Goal: Task Accomplishment & Management: Use online tool/utility

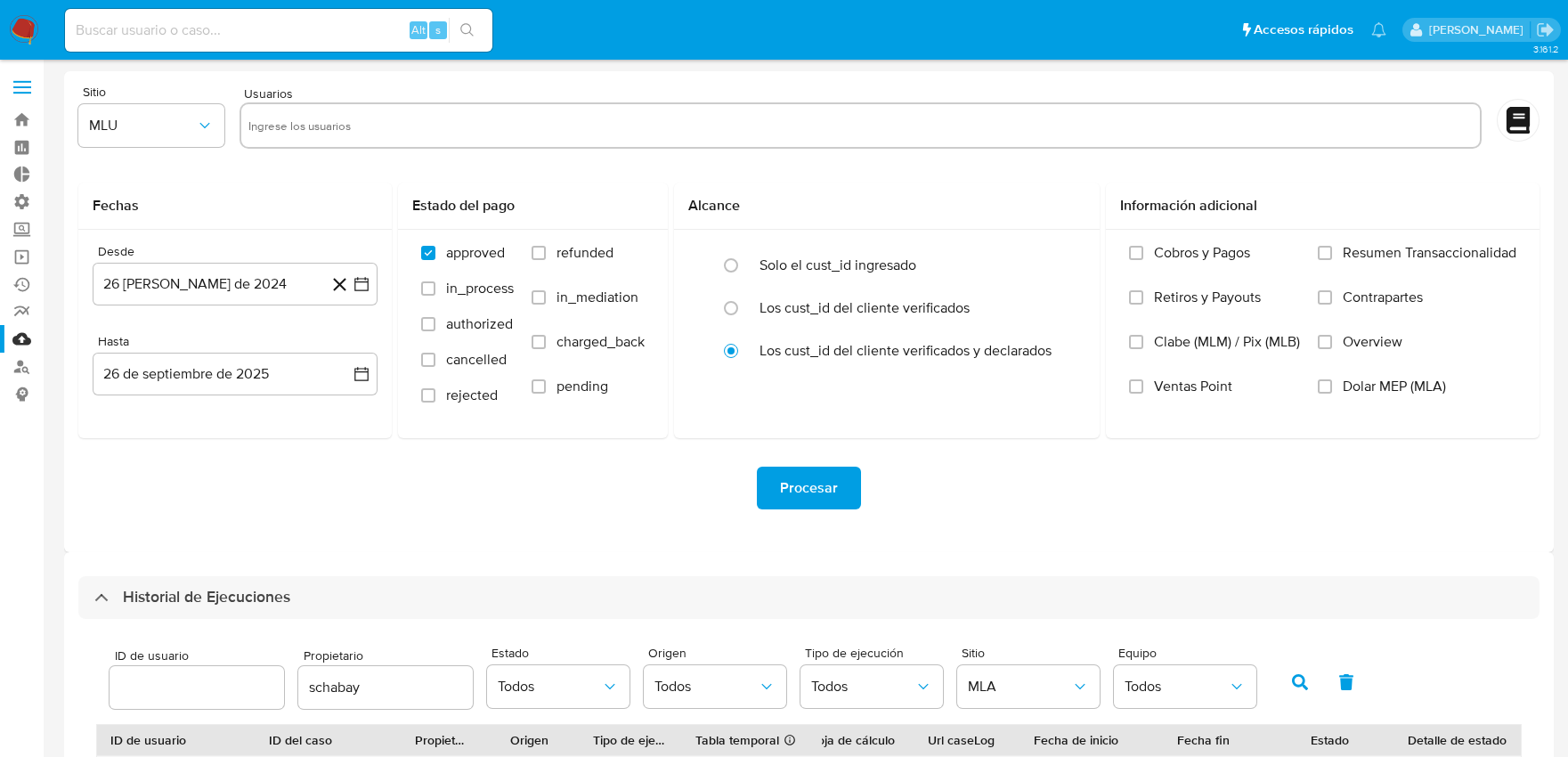
select select "10"
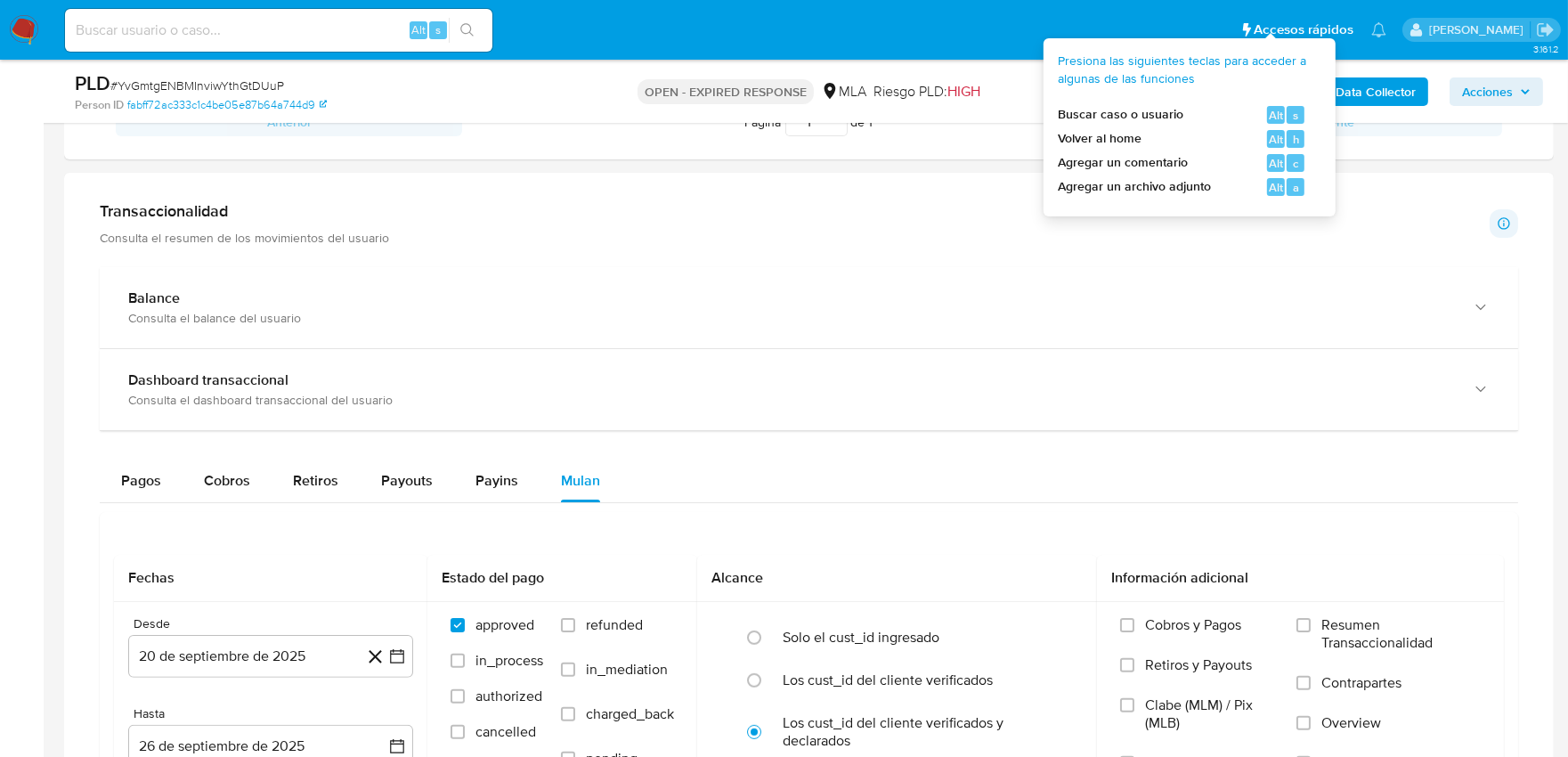
scroll to position [1101, 0]
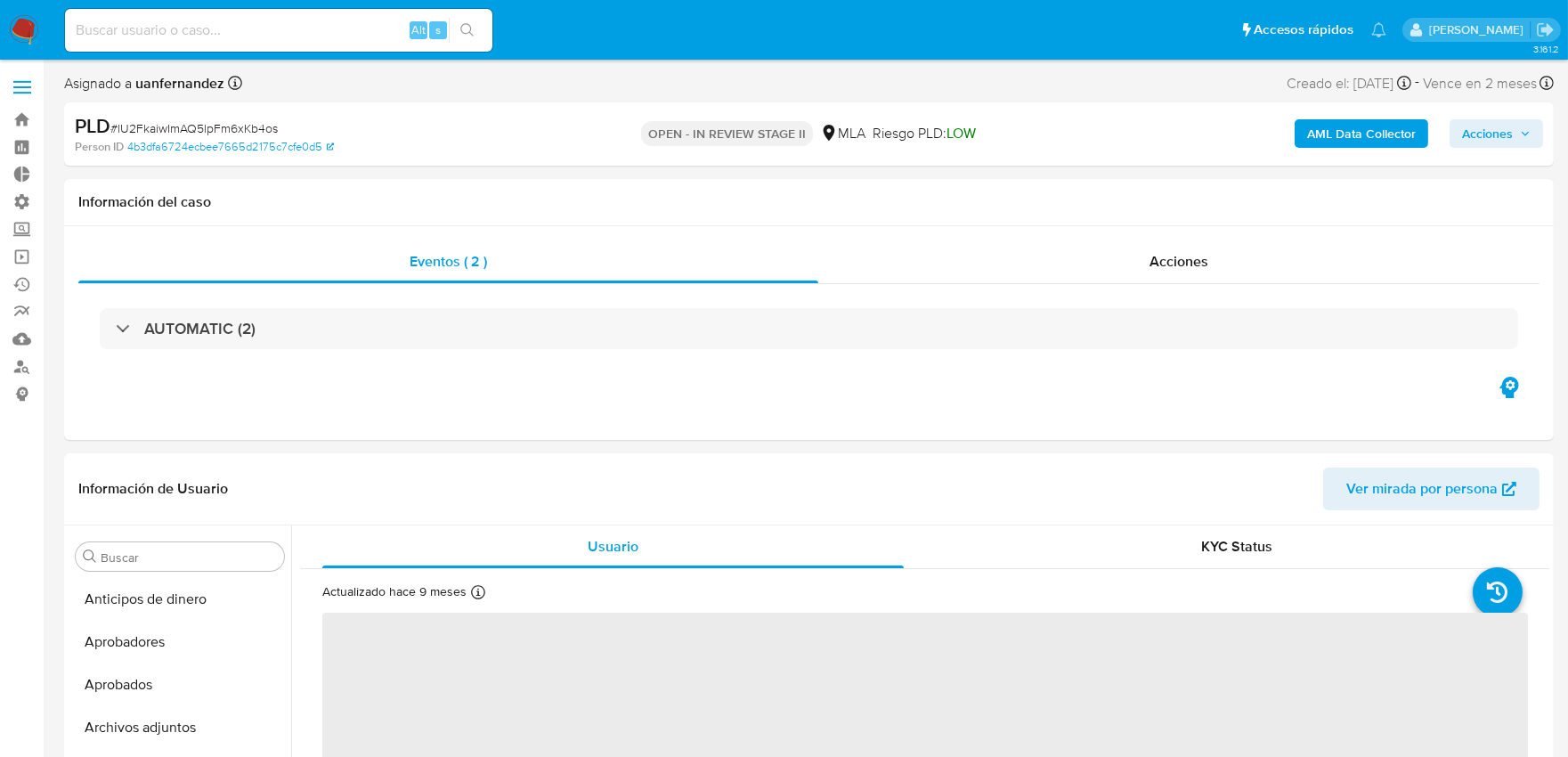
select select "10"
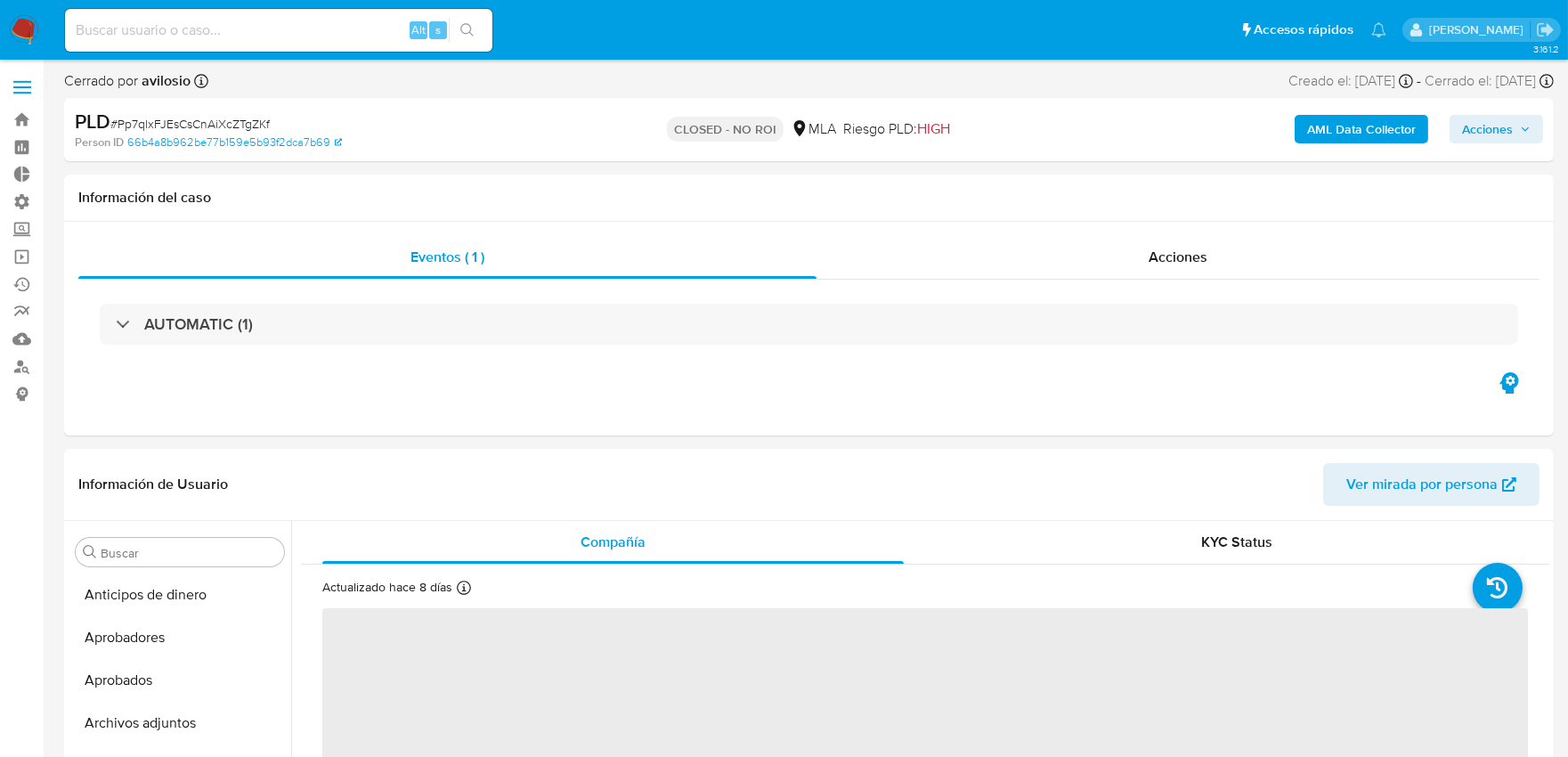
select select "10"
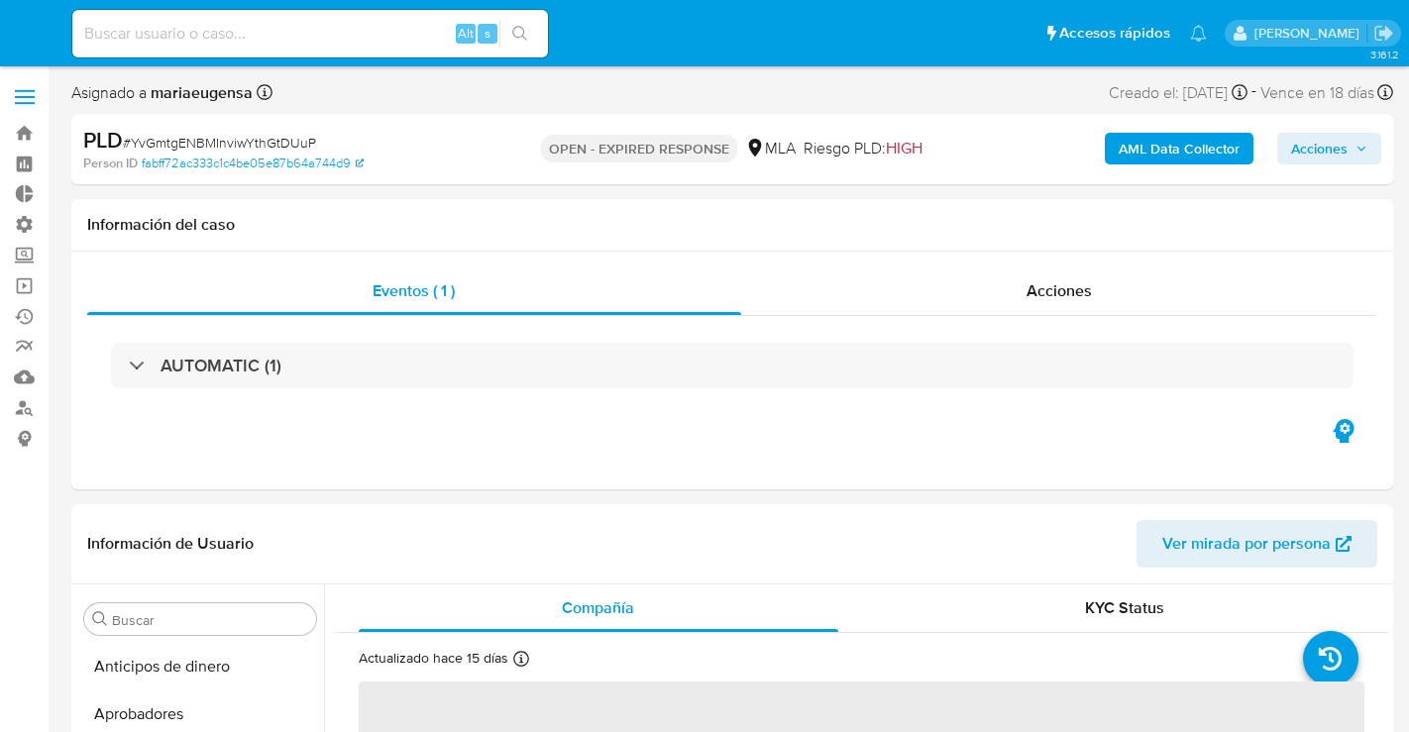
select select "10"
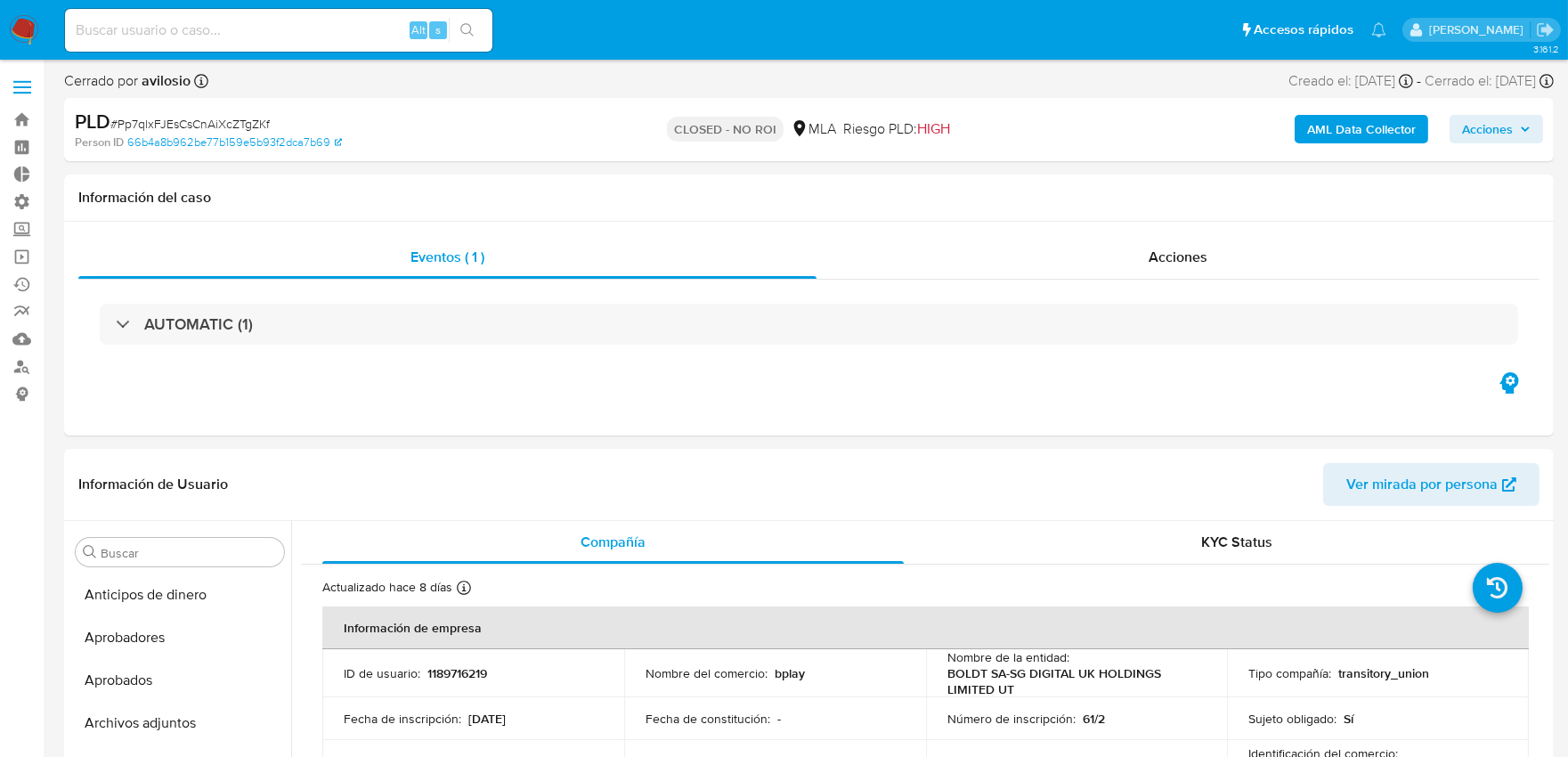
select select "10"
click at [313, 37] on input at bounding box center [279, 31] width 428 height 23
paste input "NdpZTNT4F5eWpd1lLf93OaI9"
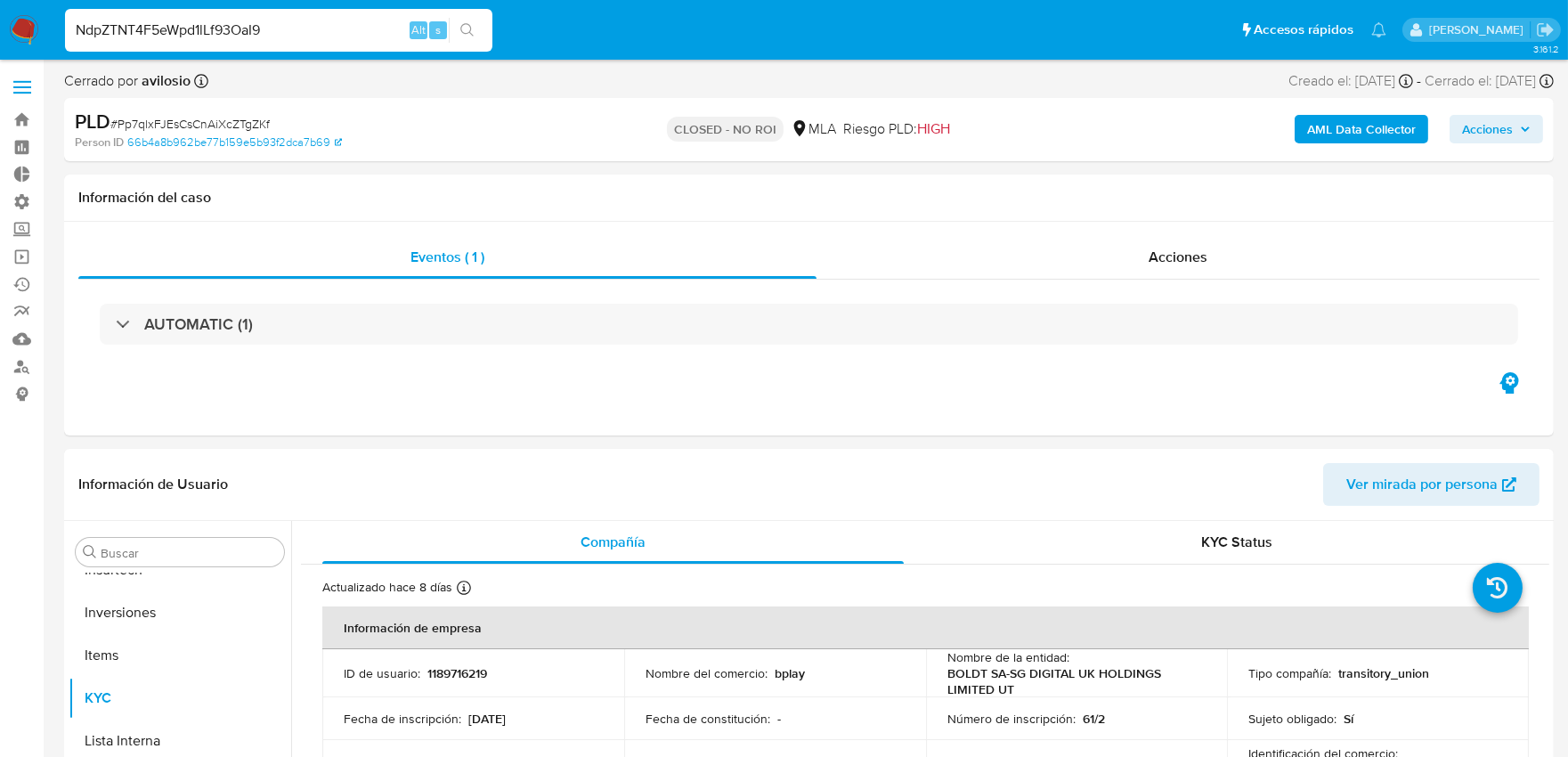
type input "NdpZTNT4F5eWpd1lLf93OaI9"
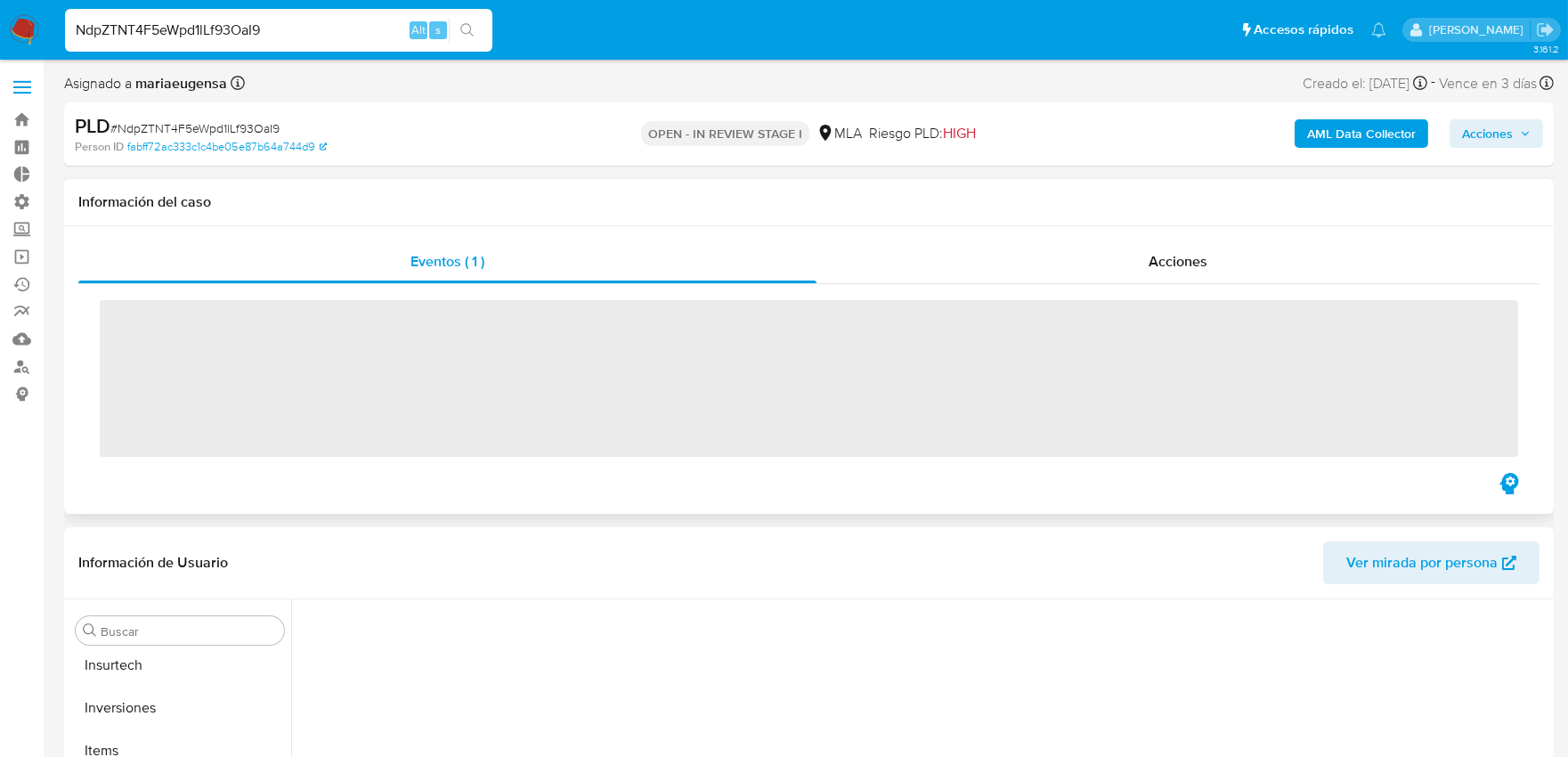
scroll to position [923, 0]
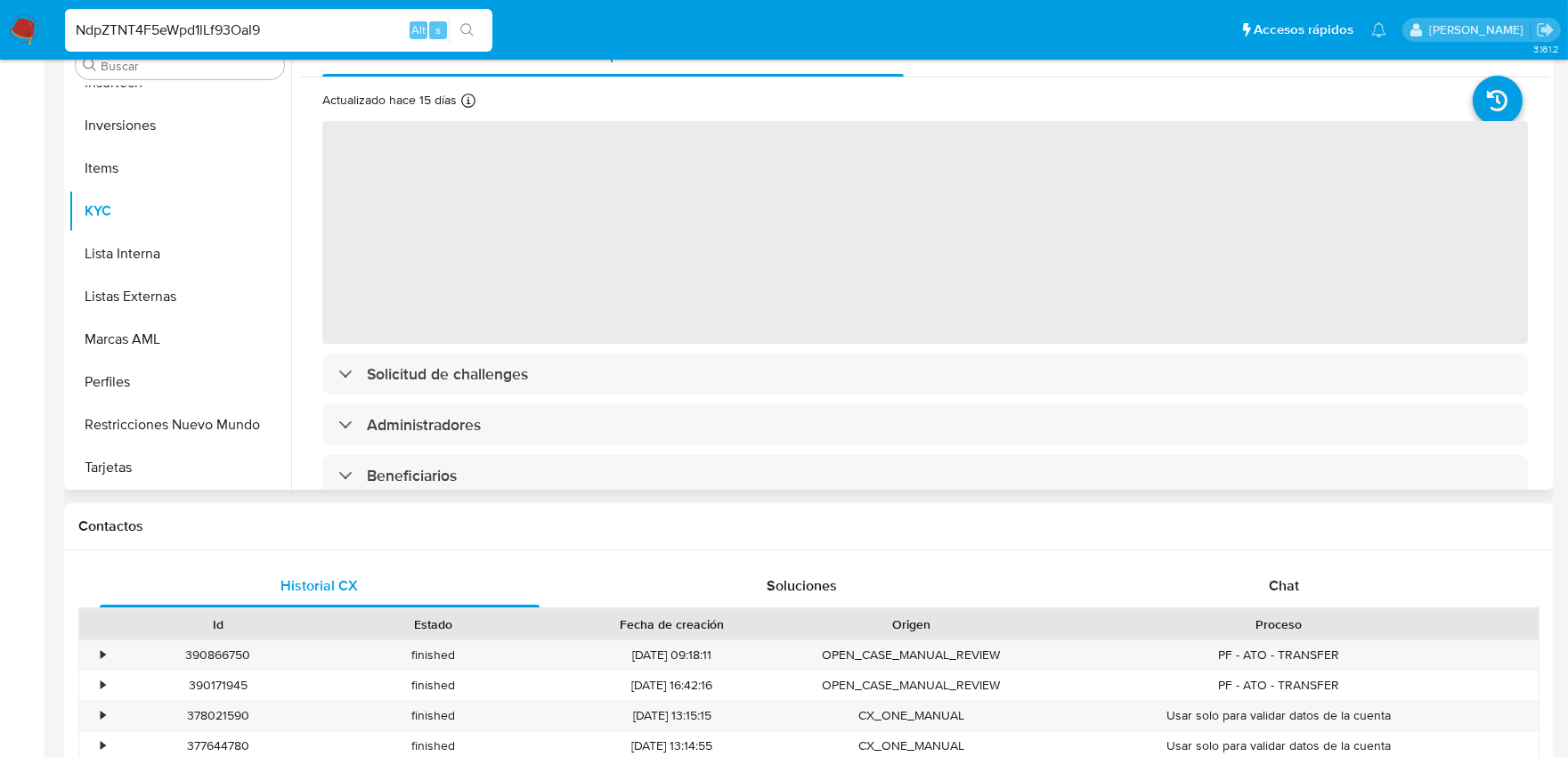
select select "10"
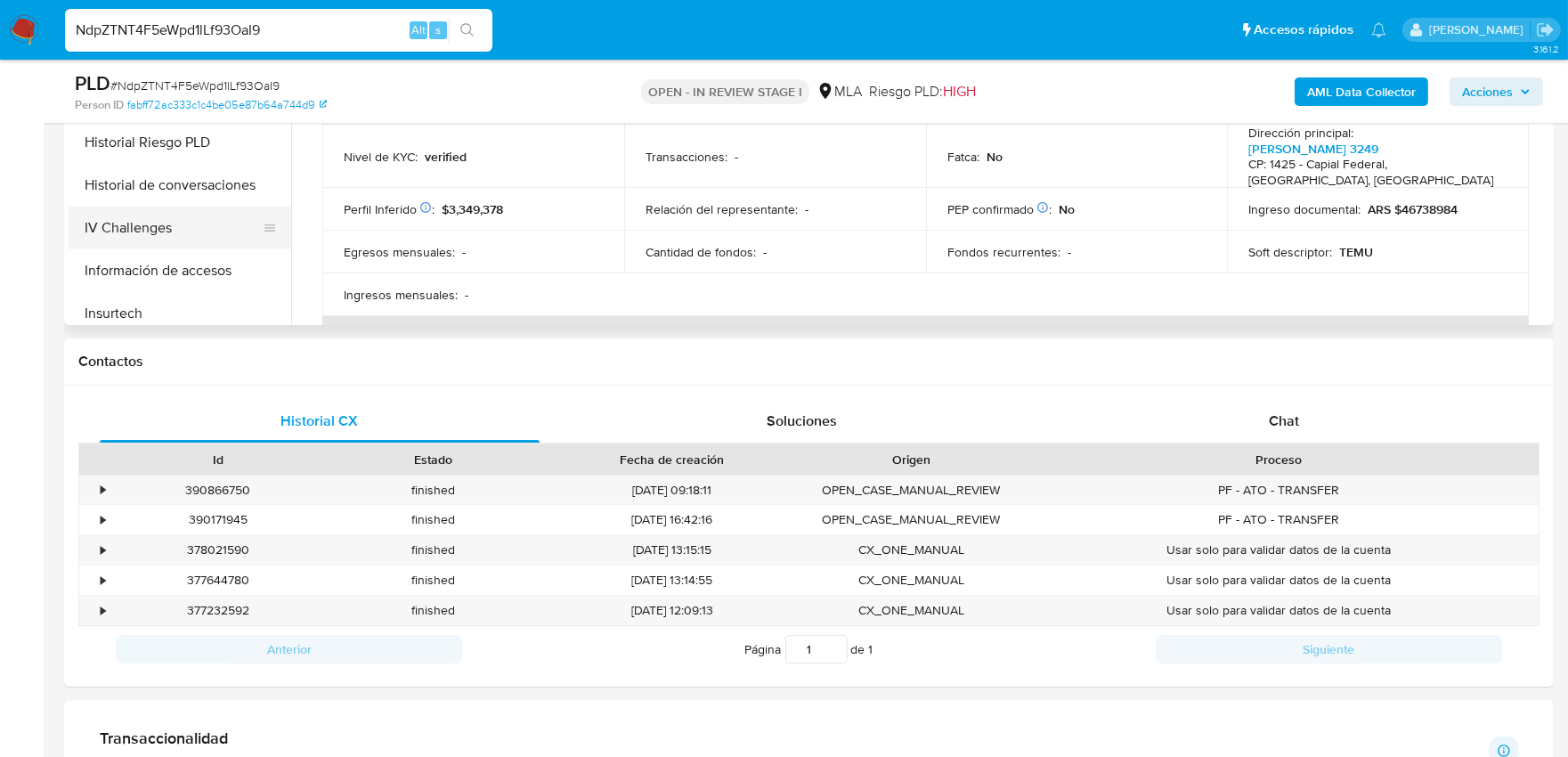
scroll to position [627, 0]
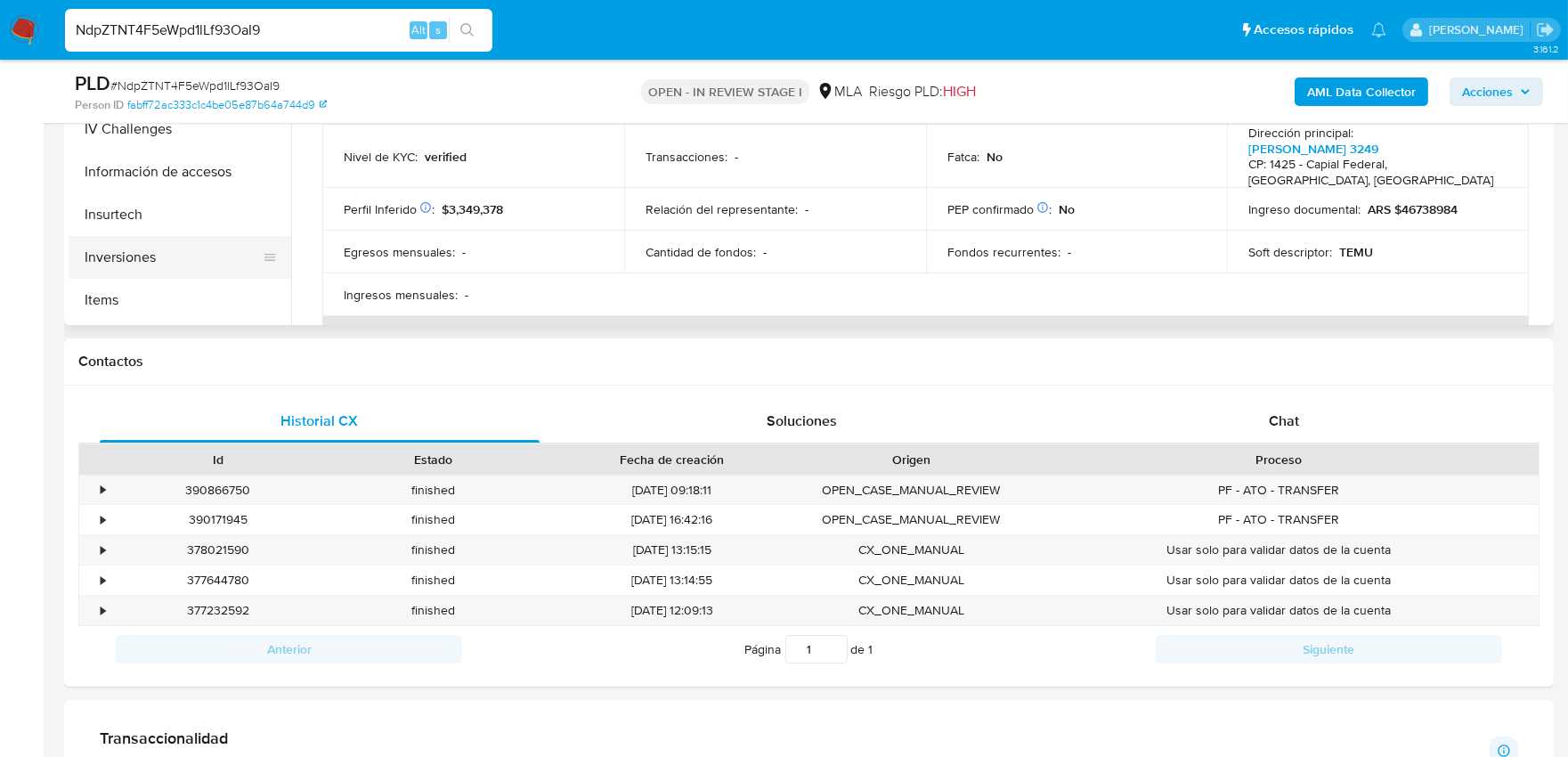
click at [192, 256] on button "Inversiones" at bounding box center [173, 258] width 208 height 43
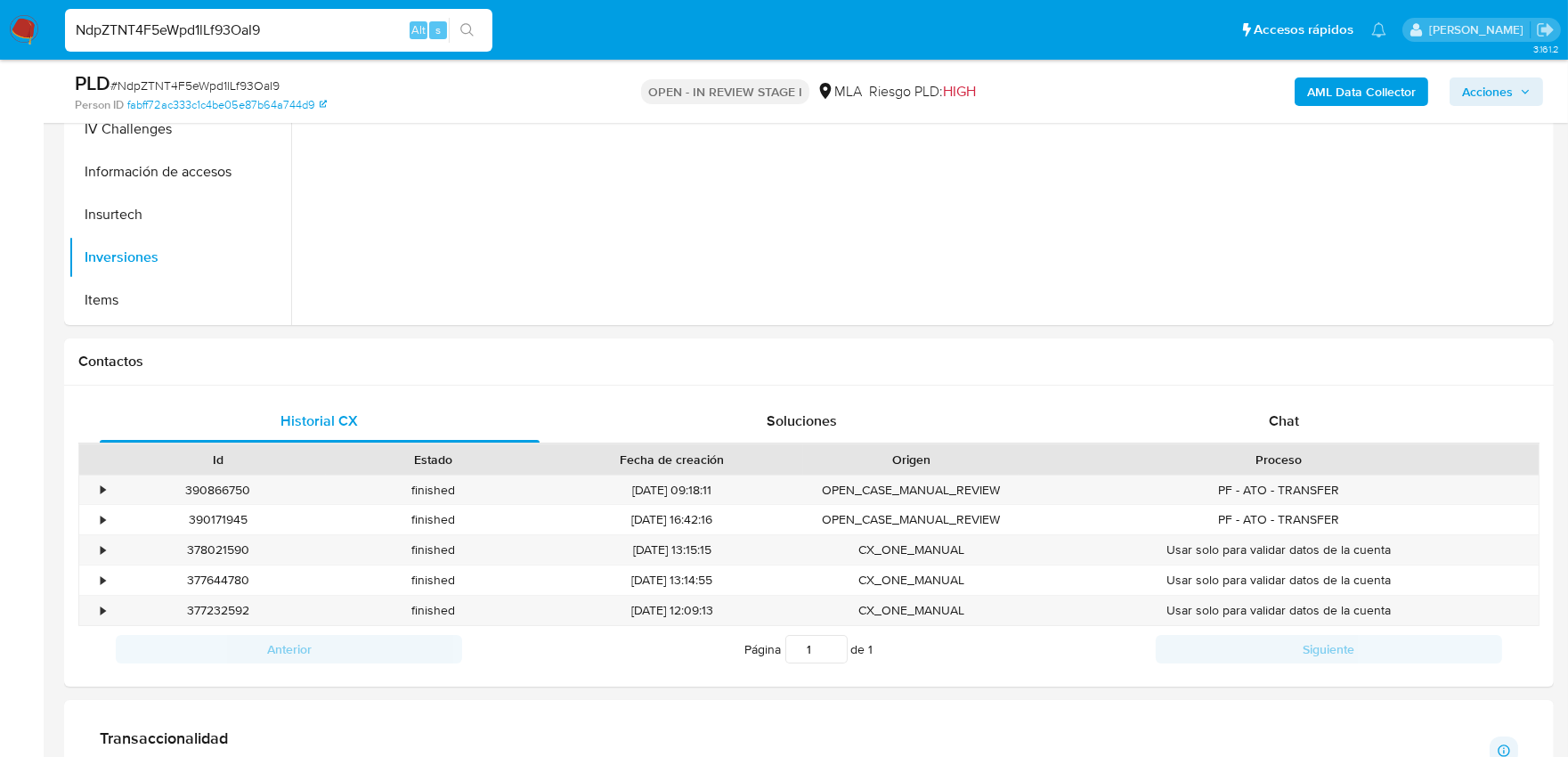
scroll to position [297, 0]
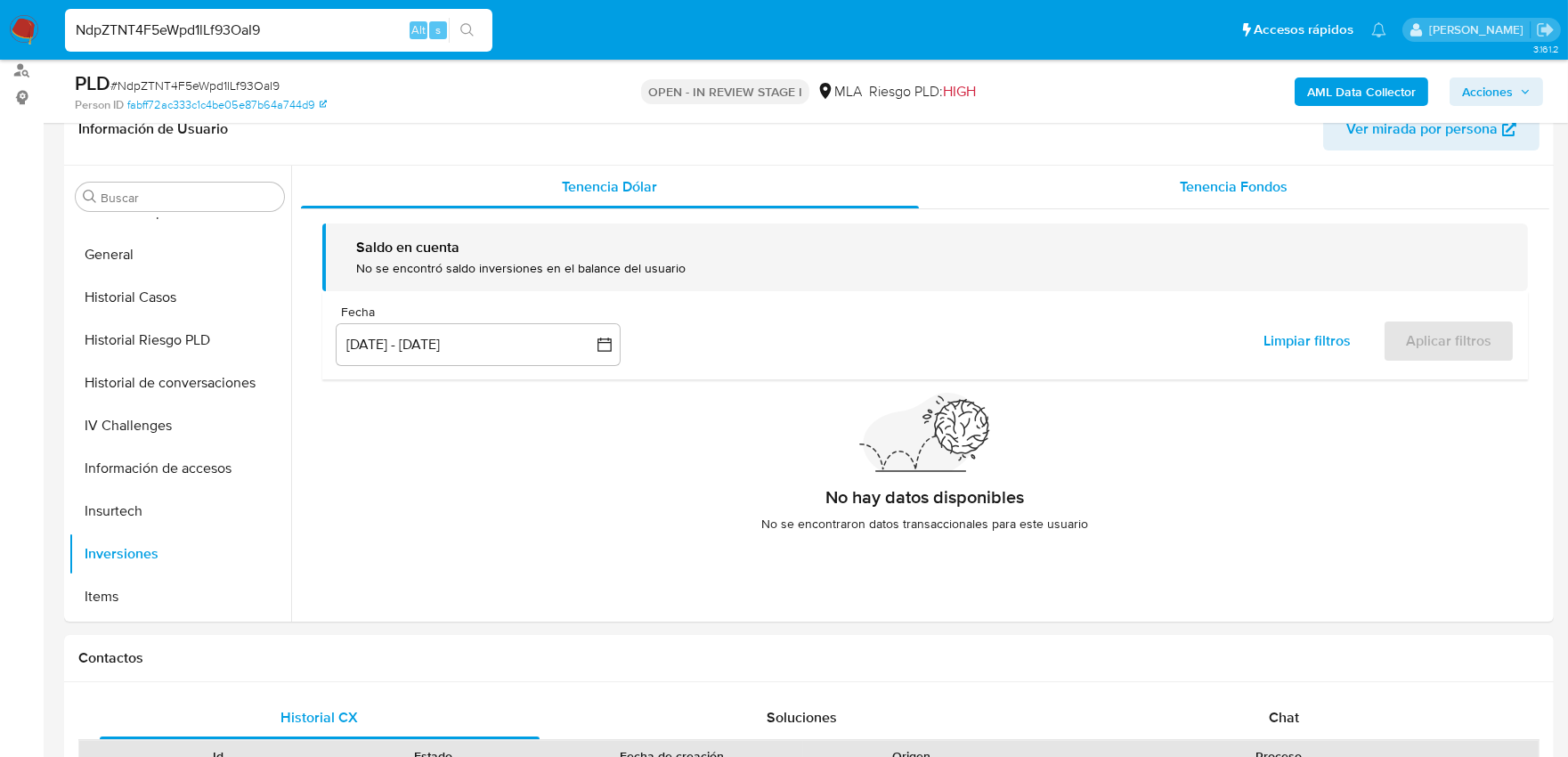
click at [1194, 197] on div "Tenencia Fondos" at bounding box center [1235, 187] width 631 height 43
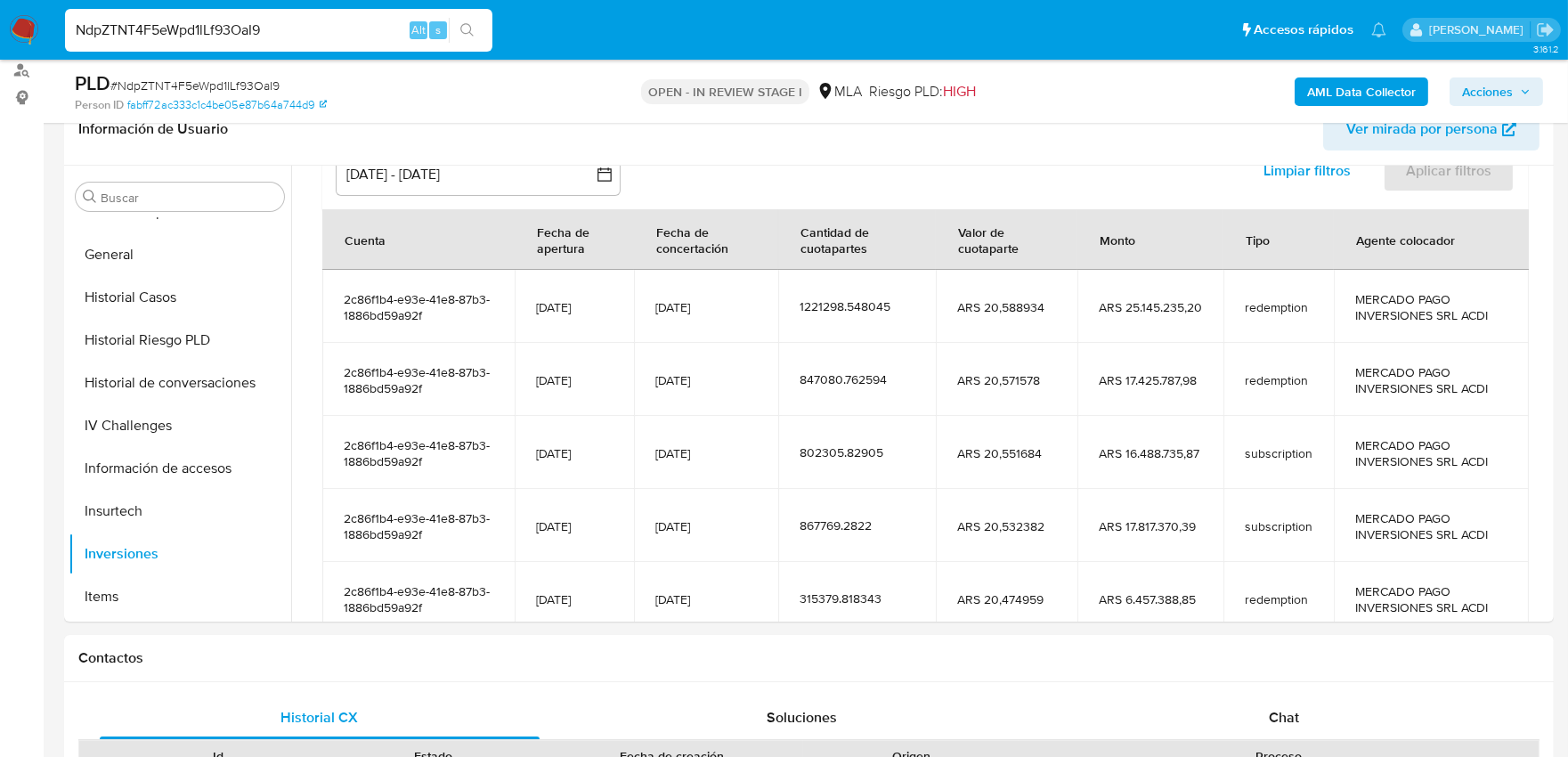
scroll to position [198, 0]
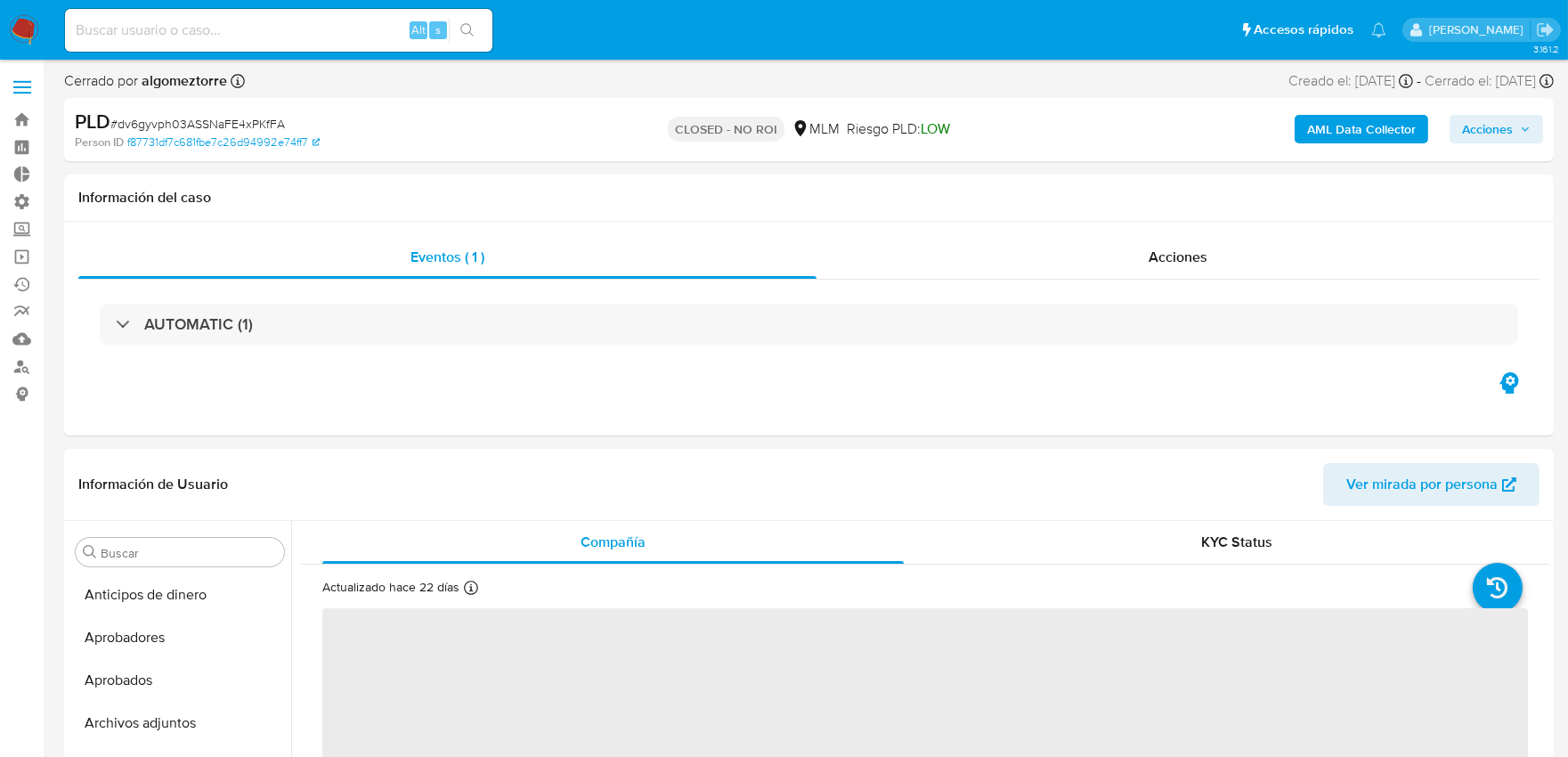
select select "10"
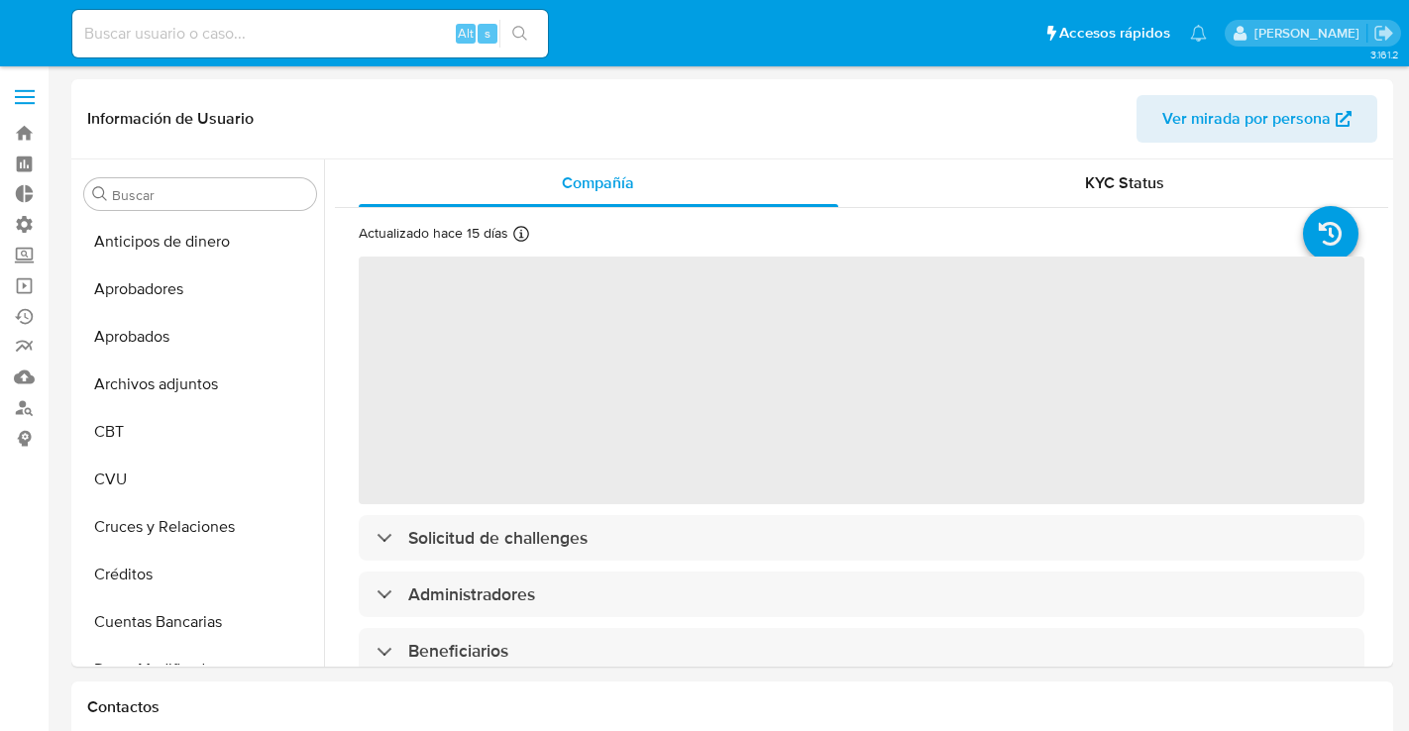
select select "10"
